Goal: Task Accomplishment & Management: Use online tool/utility

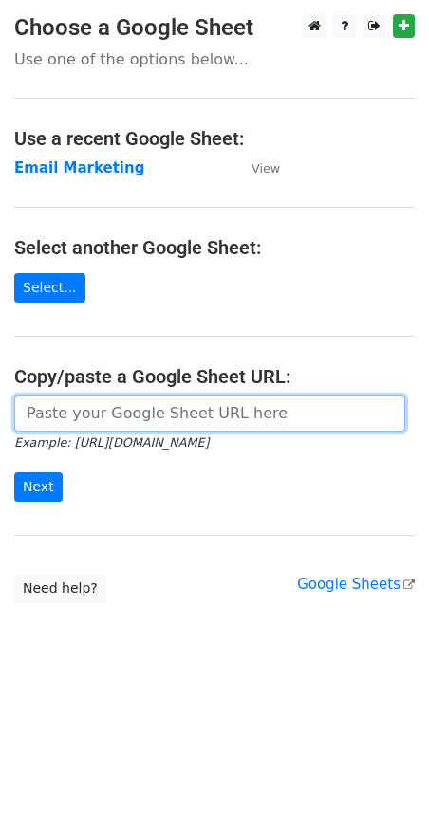
click at [143, 407] on input "url" at bounding box center [209, 413] width 391 height 36
type input "[URL][DOMAIN_NAME]"
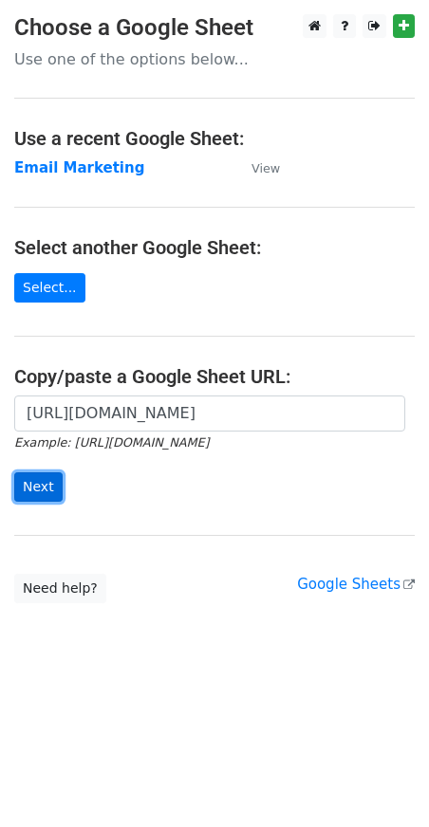
click at [36, 489] on input "Next" at bounding box center [38, 486] width 48 height 29
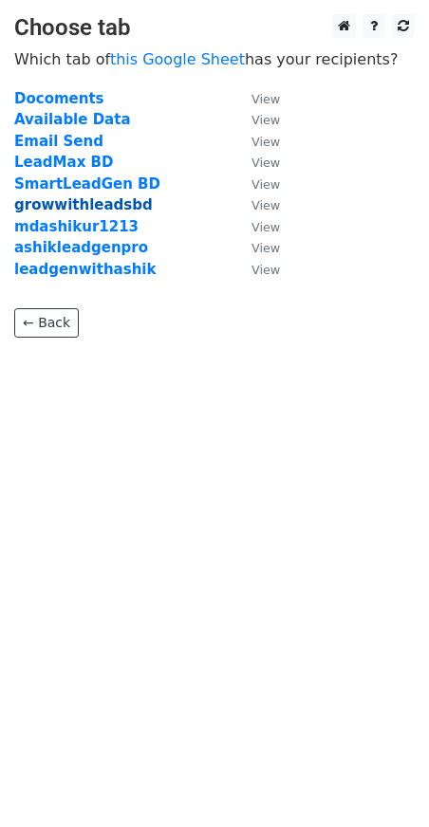
click at [86, 202] on strong "growwithleadsbd" at bounding box center [83, 204] width 138 height 17
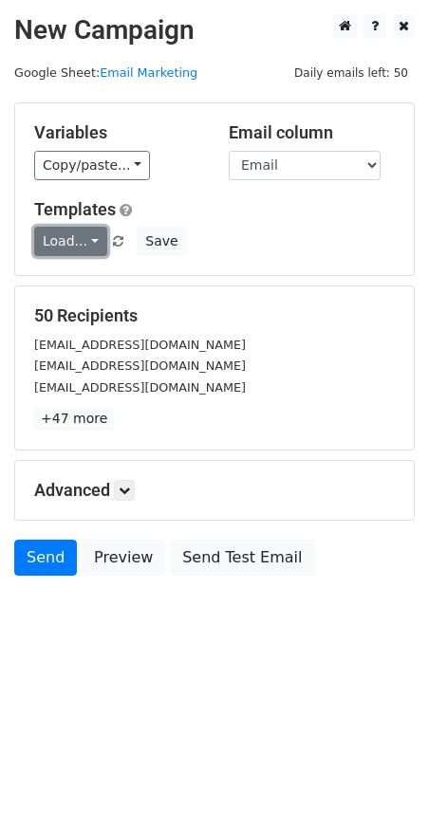
drag, startPoint x: 75, startPoint y: 231, endPoint x: 75, endPoint y: 242, distance: 10.4
click at [75, 231] on link "Load..." at bounding box center [70, 241] width 73 height 29
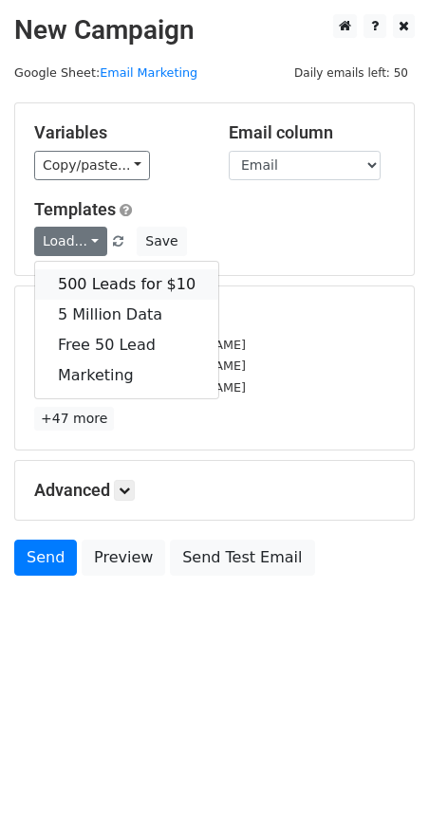
click at [101, 277] on link "500 Leads for $10" at bounding box center [126, 284] width 183 height 30
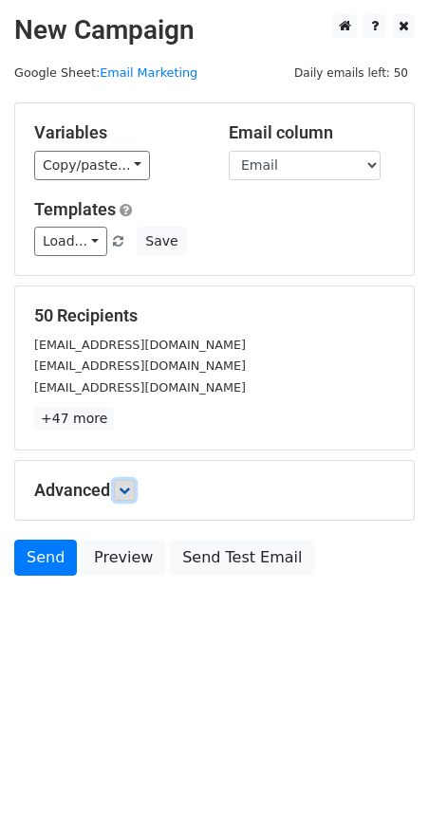
click at [120, 488] on link at bounding box center [124, 490] width 21 height 21
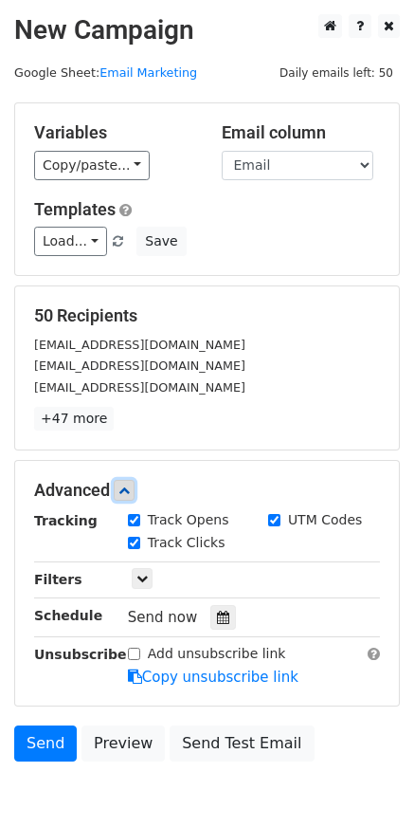
click at [126, 493] on icon at bounding box center [124, 489] width 11 height 11
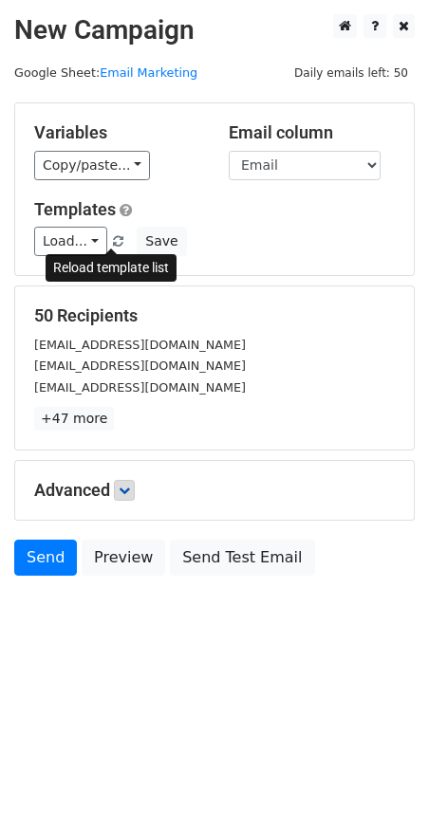
click at [113, 239] on span at bounding box center [118, 242] width 10 height 12
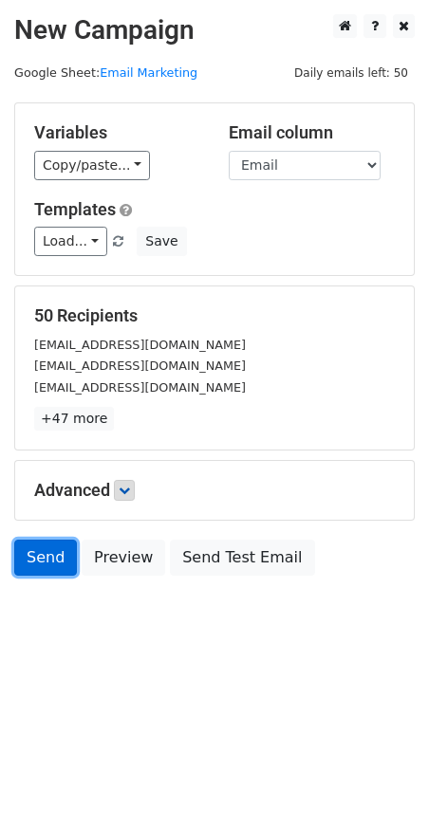
click at [48, 555] on link "Send" at bounding box center [45, 557] width 63 height 36
